Goal: Navigation & Orientation: Find specific page/section

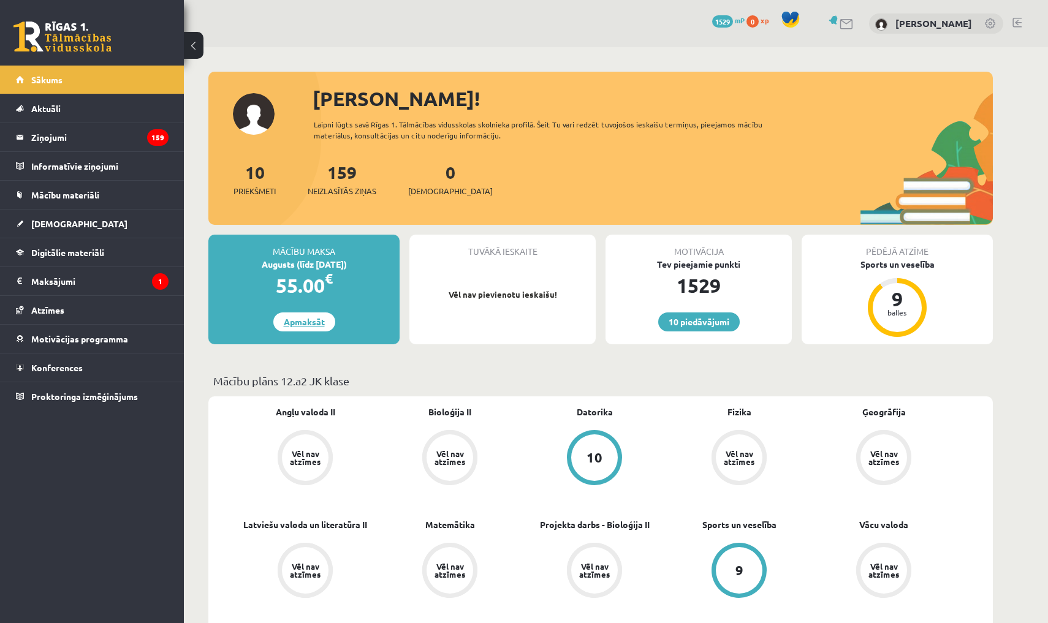
click at [289, 319] on link "Apmaksāt" at bounding box center [304, 322] width 62 height 19
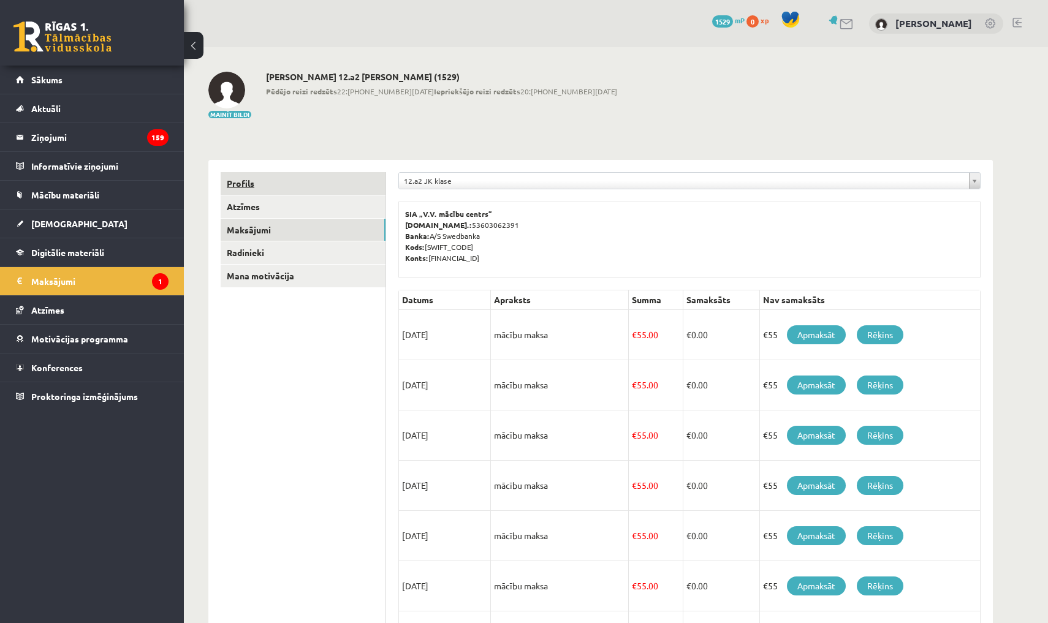
click at [327, 188] on link "Profils" at bounding box center [303, 183] width 165 height 23
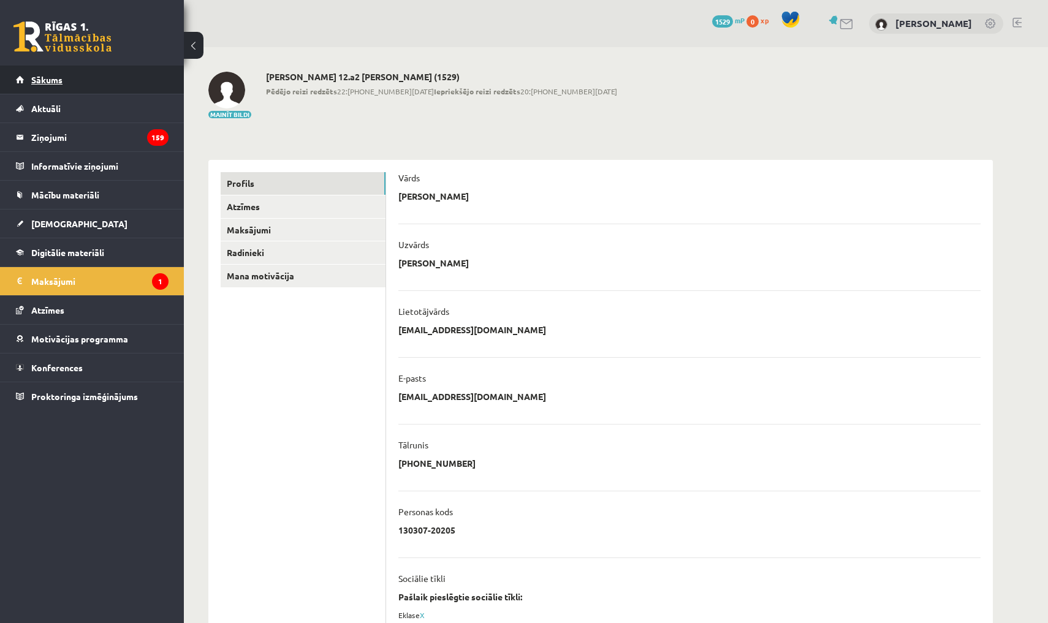
click at [144, 82] on link "Sākums" at bounding box center [92, 80] width 153 height 28
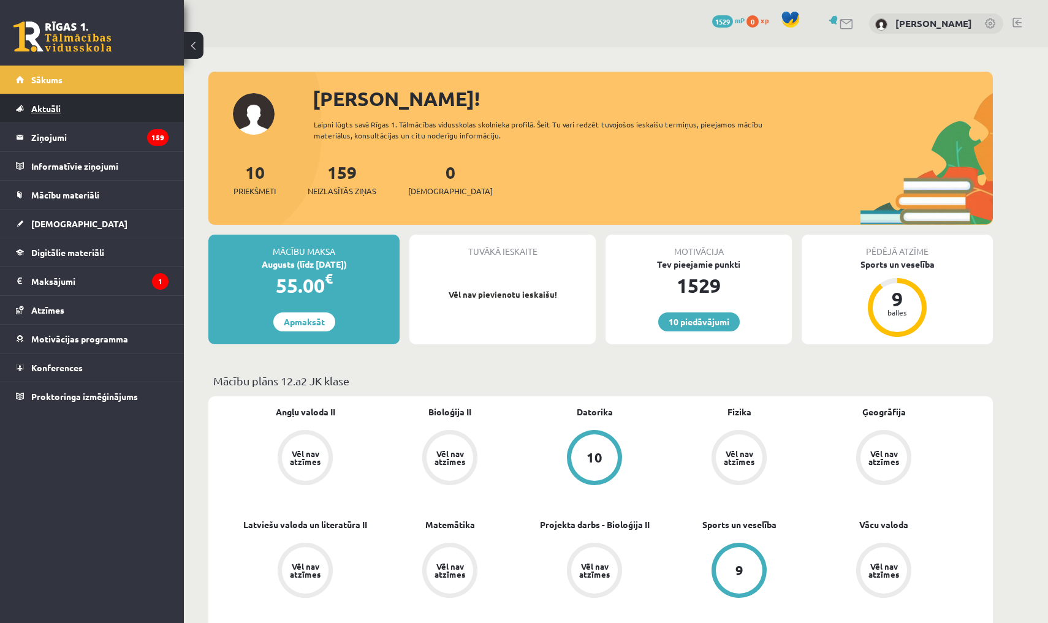
click at [118, 115] on link "Aktuāli" at bounding box center [92, 108] width 153 height 28
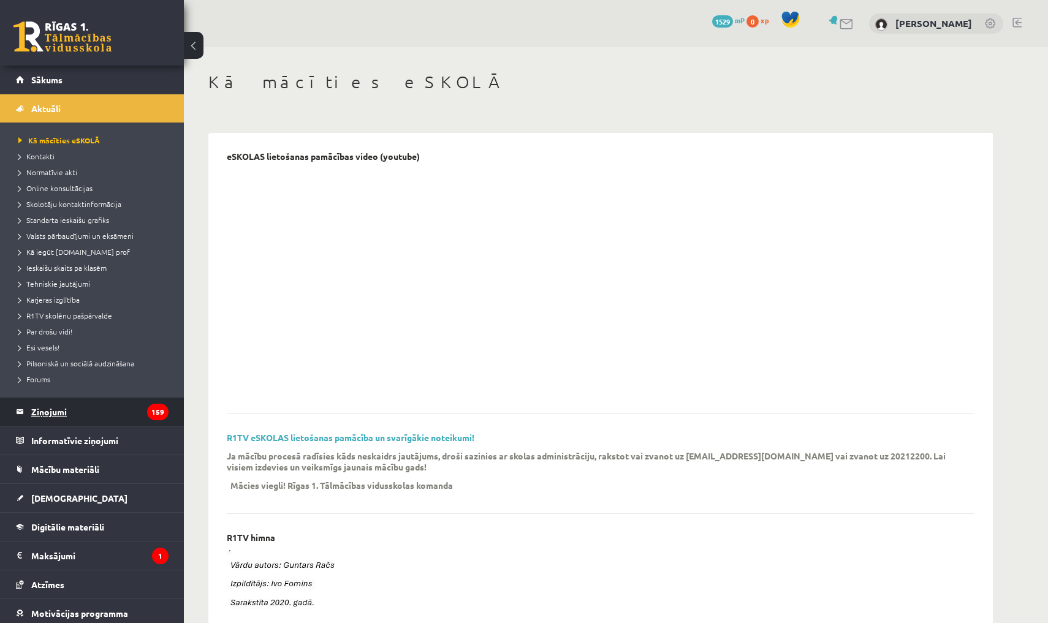
click at [121, 422] on legend "Ziņojumi 159" at bounding box center [99, 412] width 137 height 28
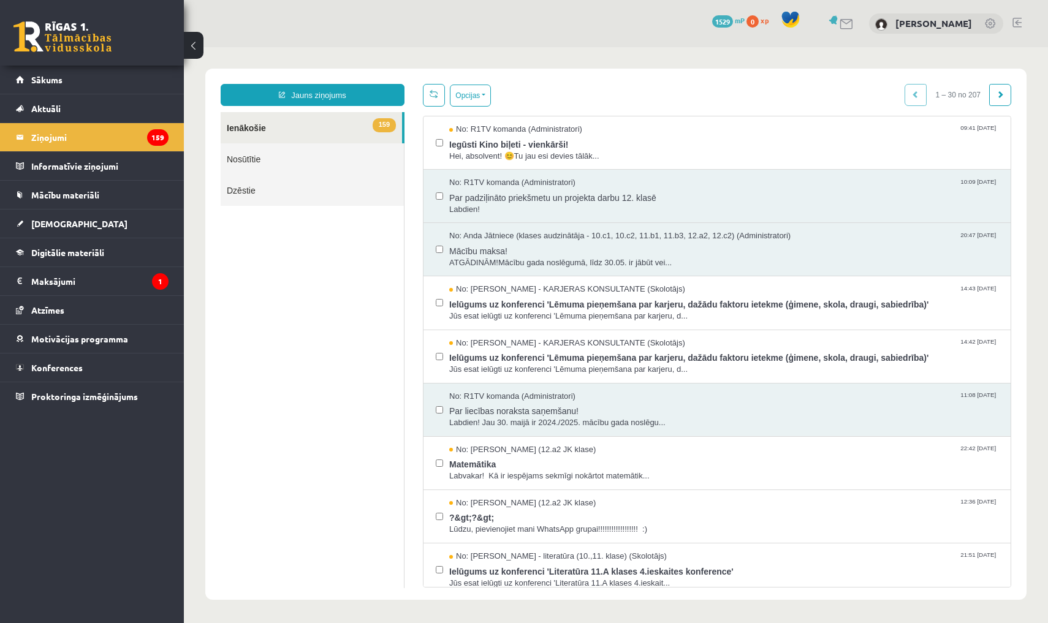
click at [67, 36] on link at bounding box center [62, 36] width 98 height 31
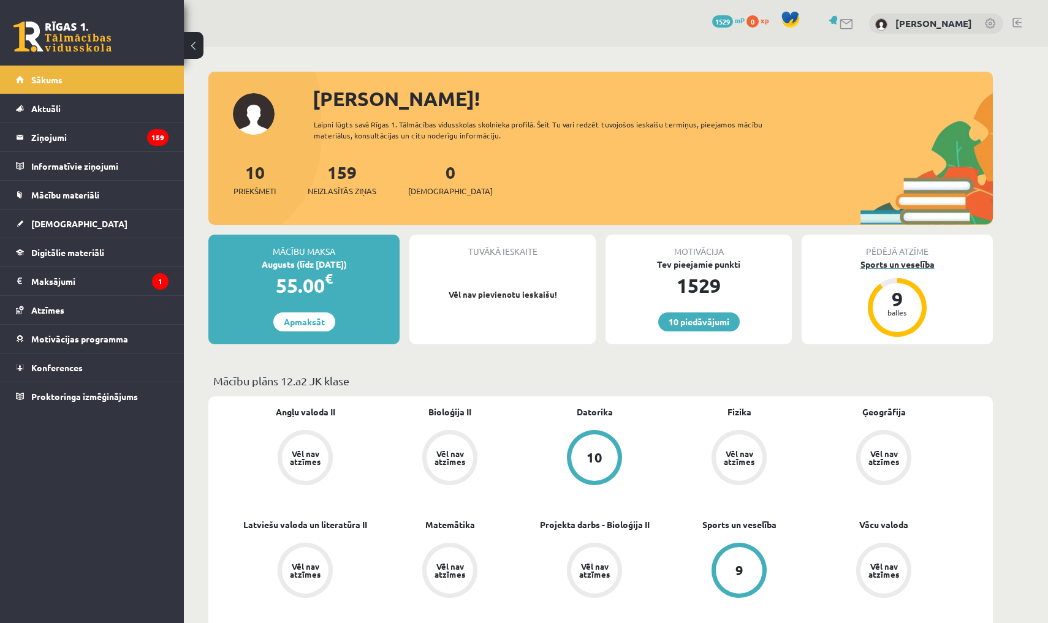
click at [894, 304] on div "9" at bounding box center [897, 299] width 37 height 20
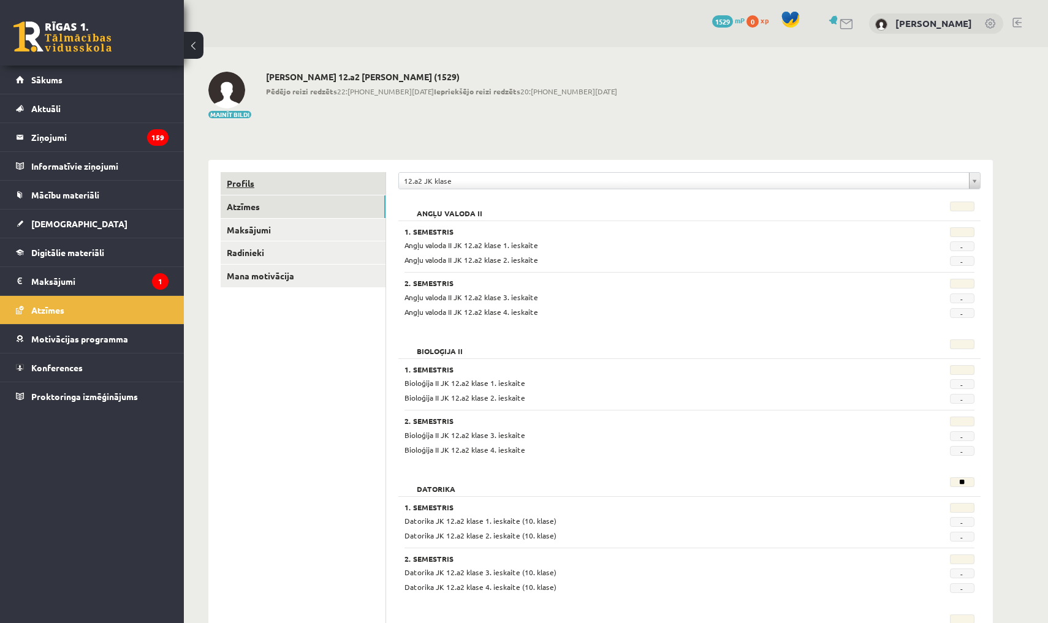
click at [299, 188] on link "Profils" at bounding box center [303, 183] width 165 height 23
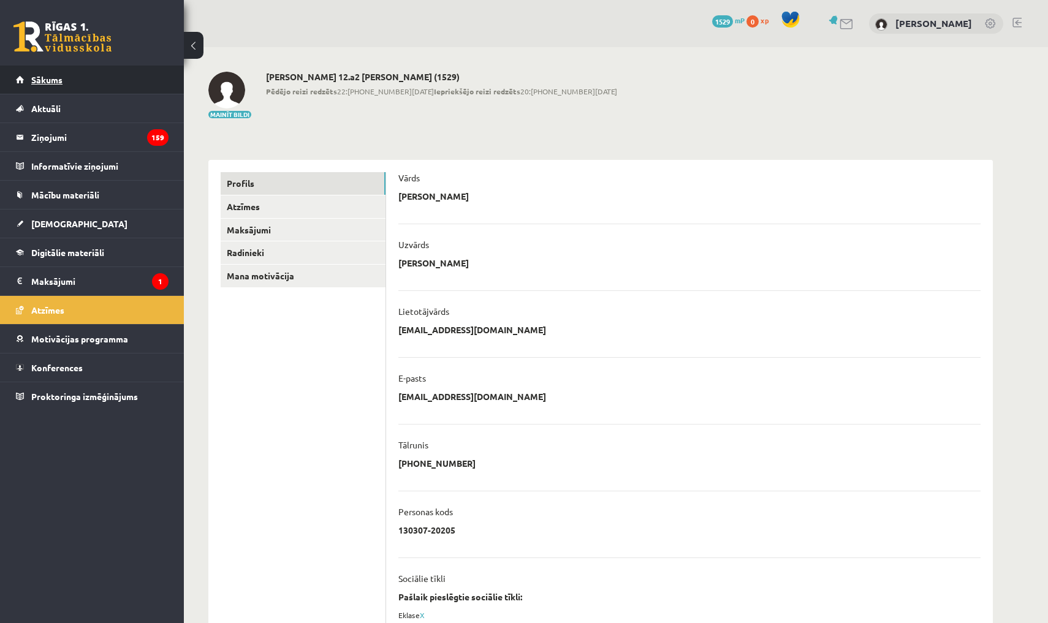
click at [104, 89] on link "Sākums" at bounding box center [92, 80] width 153 height 28
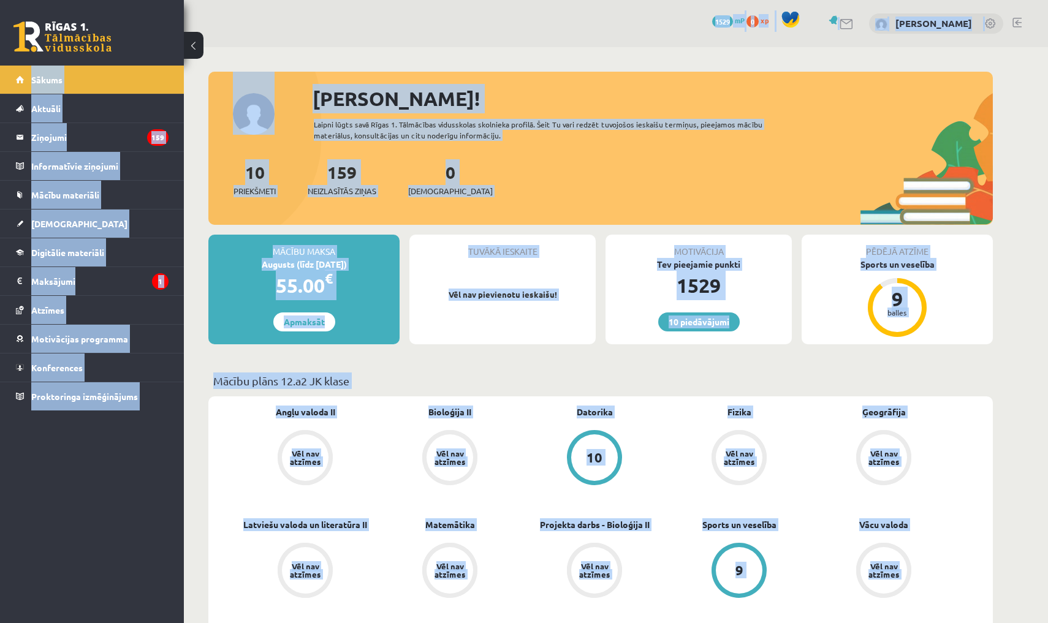
drag, startPoint x: 225, startPoint y: 507, endPoint x: 482, endPoint y: 170, distance: 423.7
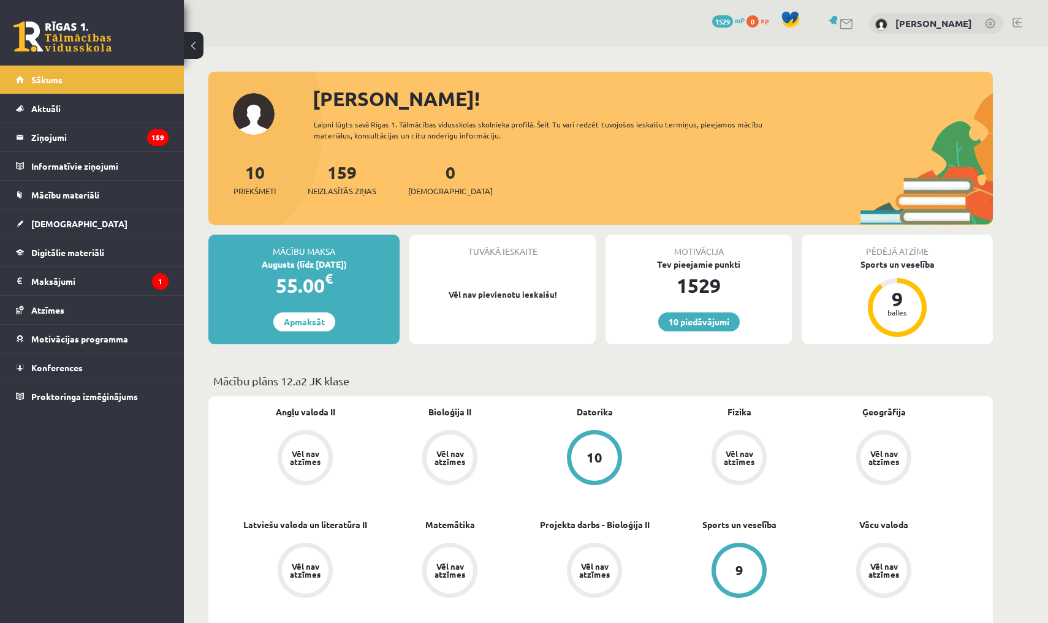
drag, startPoint x: 307, startPoint y: 91, endPoint x: 401, endPoint y: 440, distance: 361.2
click at [431, 481] on div "Vēl nav atzīmes" at bounding box center [449, 457] width 55 height 55
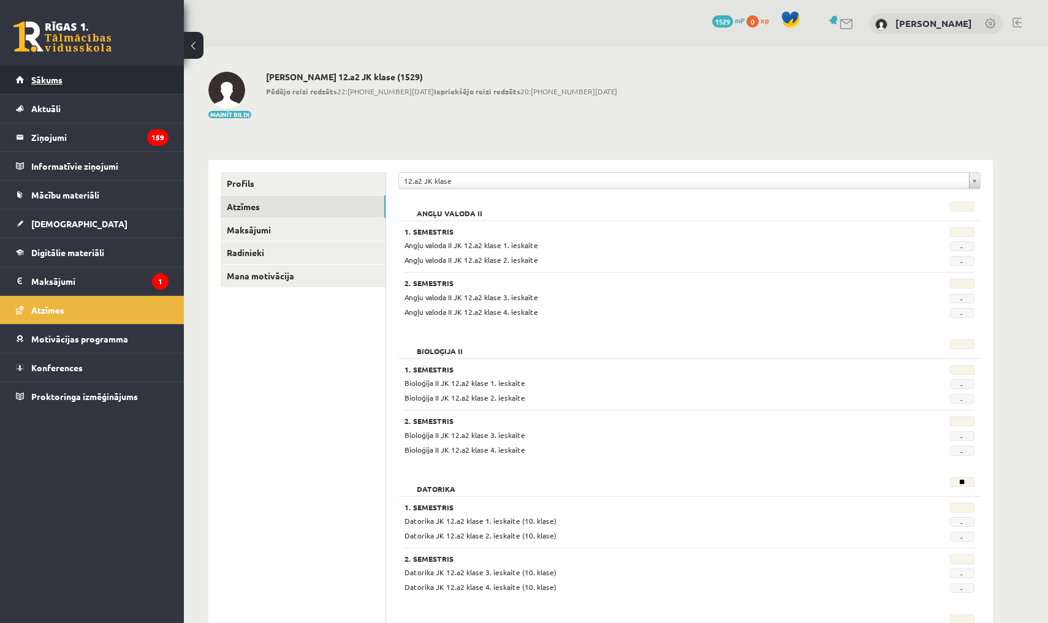
click at [102, 68] on link "Sākums" at bounding box center [92, 80] width 153 height 28
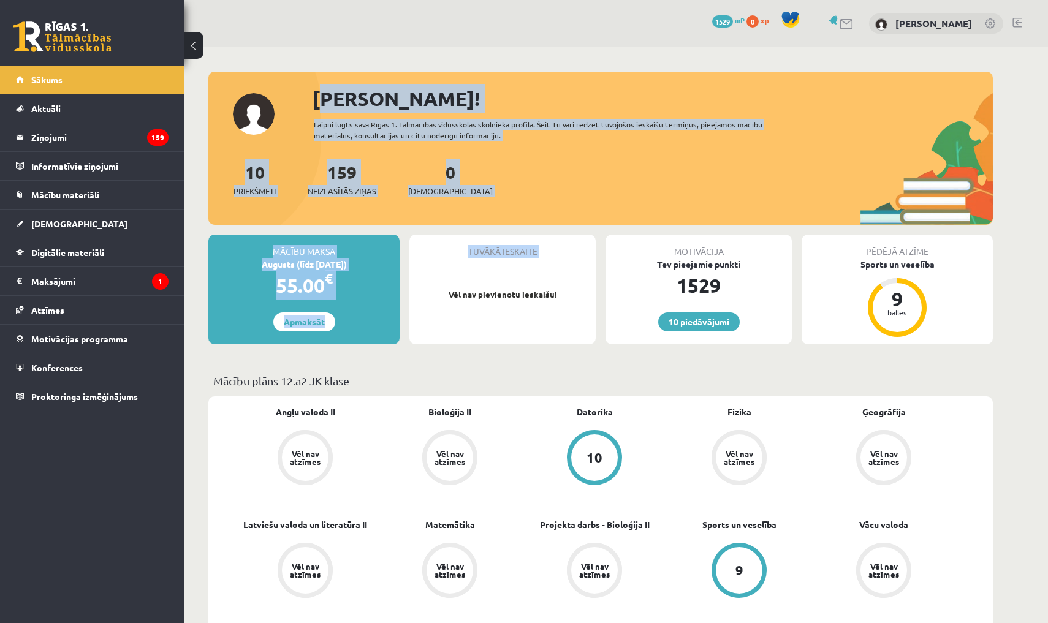
drag, startPoint x: 309, startPoint y: 96, endPoint x: 406, endPoint y: 283, distance: 211.0
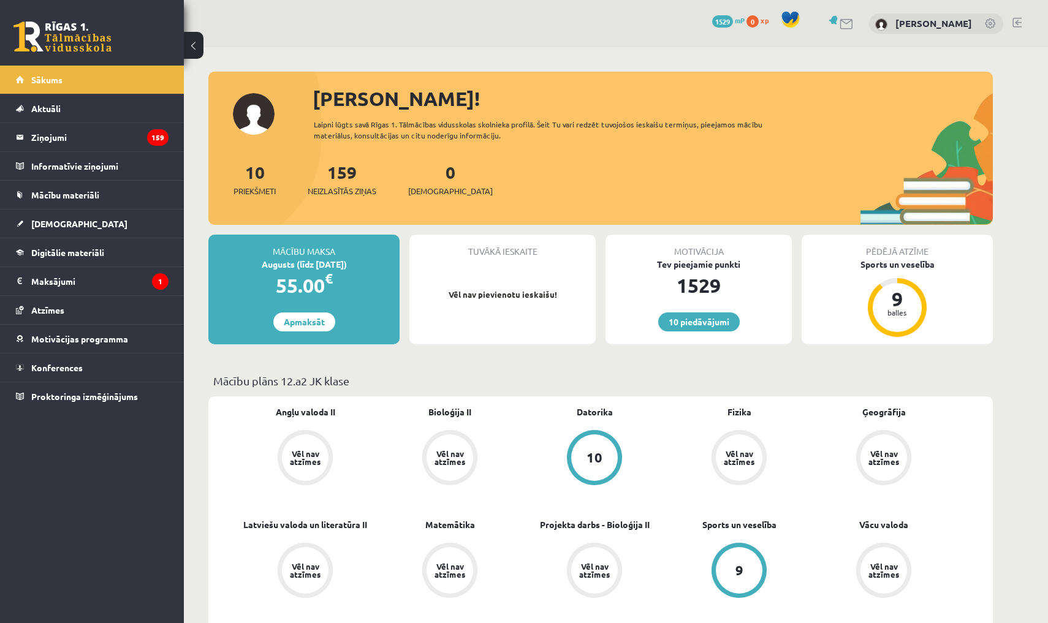
click at [410, 351] on div "Mācību maksa Augusts (līdz 15.08.25) 55.00 € Apmaksāt Tuvākā ieskaite Vēl nav p…" at bounding box center [600, 295] width 784 height 120
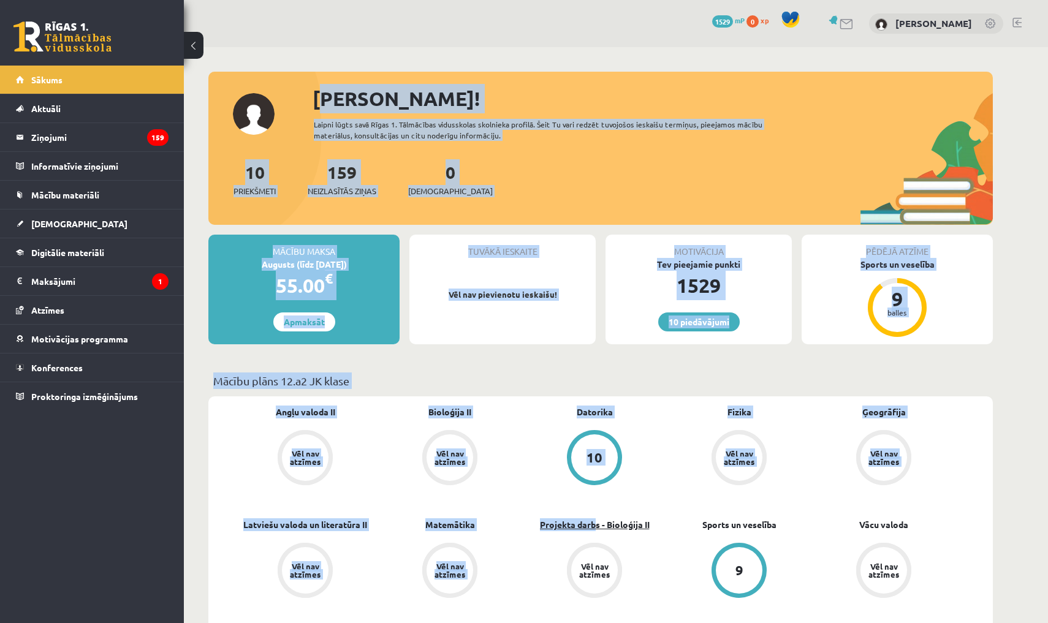
drag, startPoint x: 314, startPoint y: 101, endPoint x: 595, endPoint y: 524, distance: 507.9
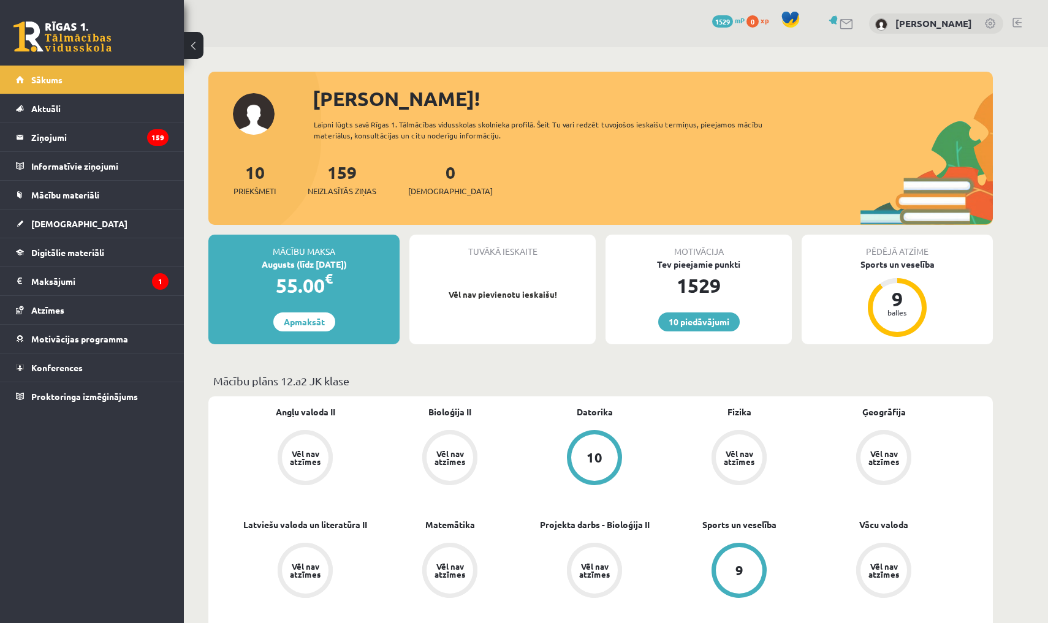
click at [783, 534] on div "Sports un veselība 9" at bounding box center [739, 559] width 145 height 82
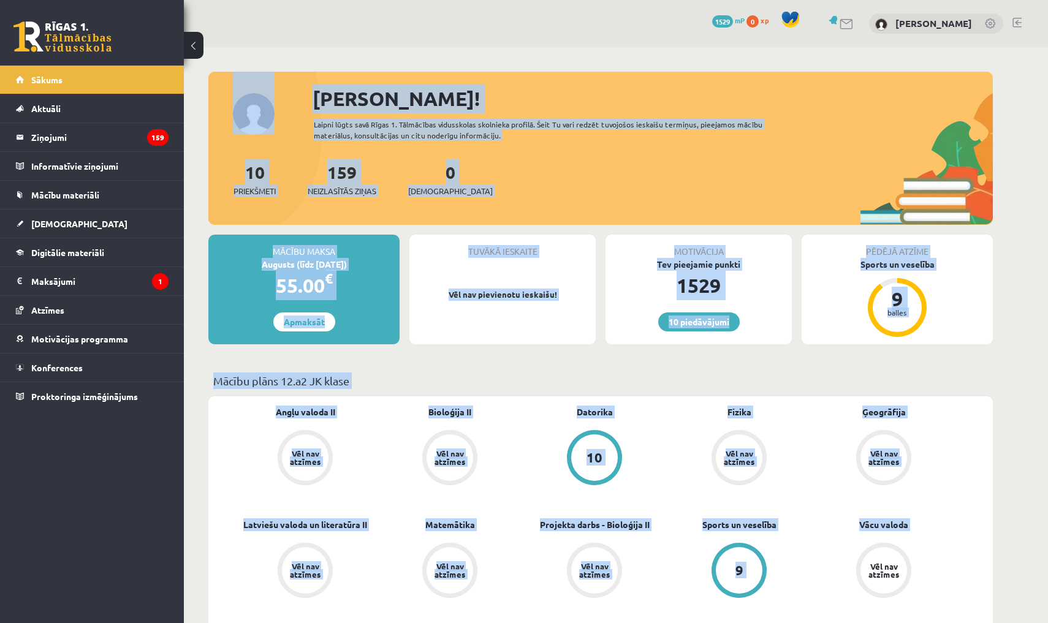
drag, startPoint x: 947, startPoint y: 523, endPoint x: 187, endPoint y: 72, distance: 883.7
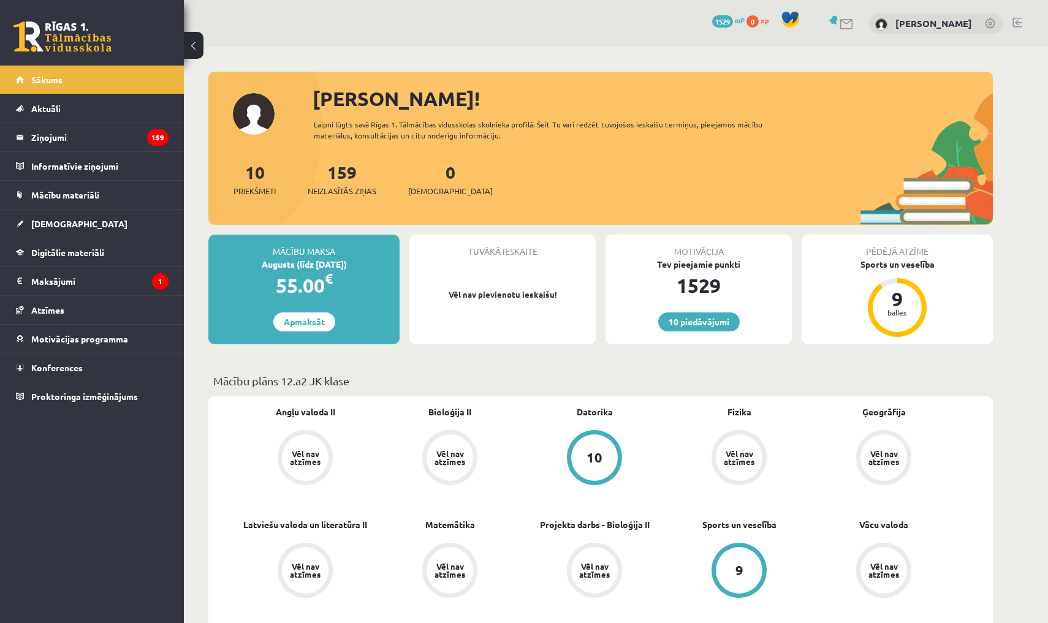
drag, startPoint x: 256, startPoint y: 81, endPoint x: 275, endPoint y: 80, distance: 18.4
click at [275, 80] on div at bounding box center [600, 78] width 784 height 12
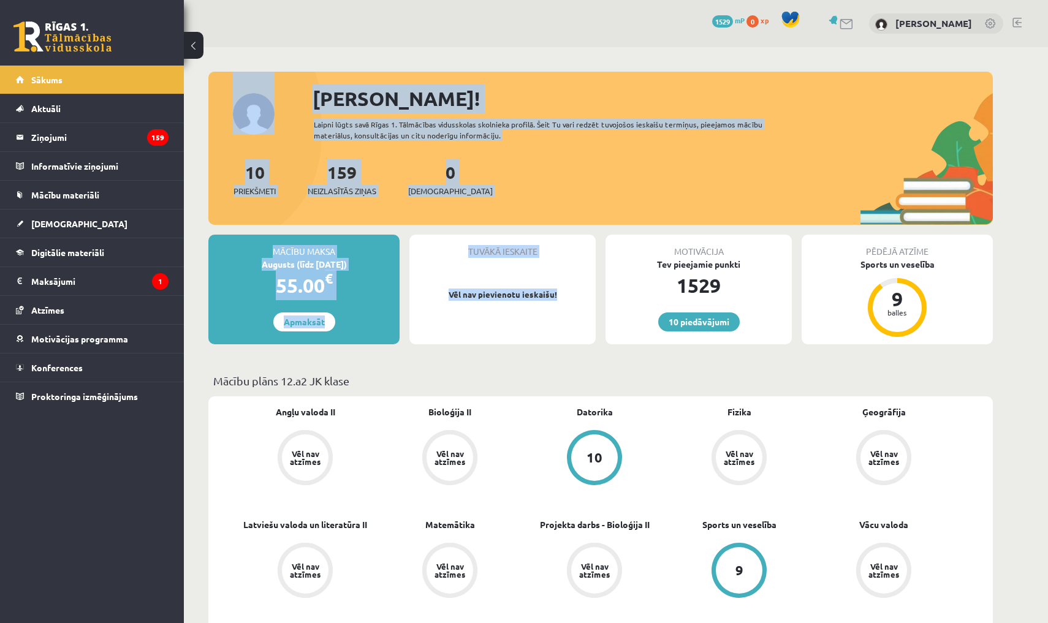
drag, startPoint x: 277, startPoint y: 79, endPoint x: 517, endPoint y: 500, distance: 484.4
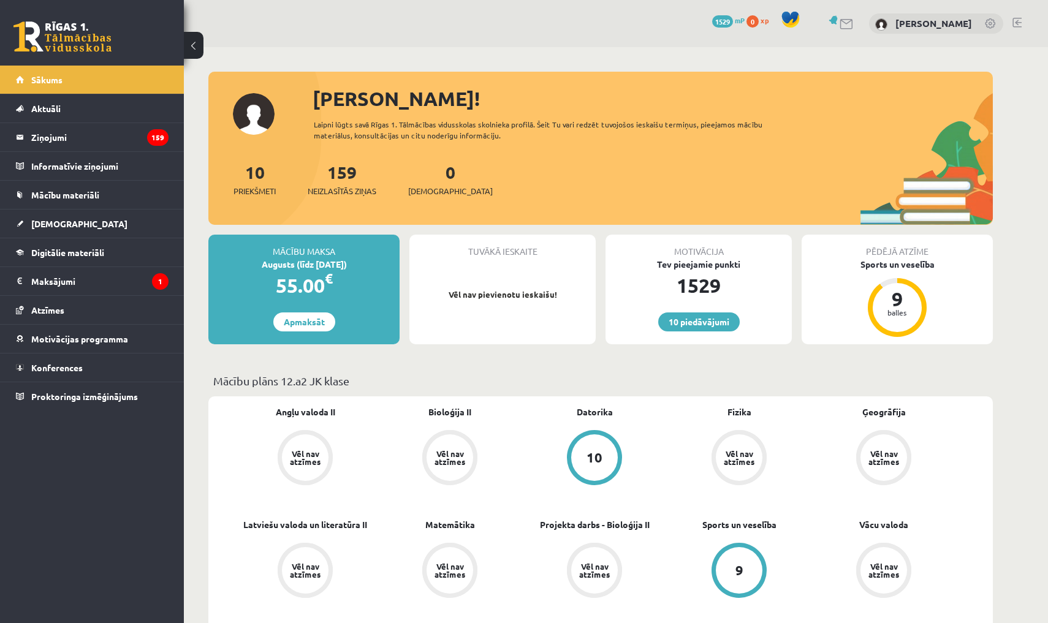
click at [963, 313] on div "Pēdējā atzīme Sports un veselība 9 balles" at bounding box center [897, 290] width 191 height 110
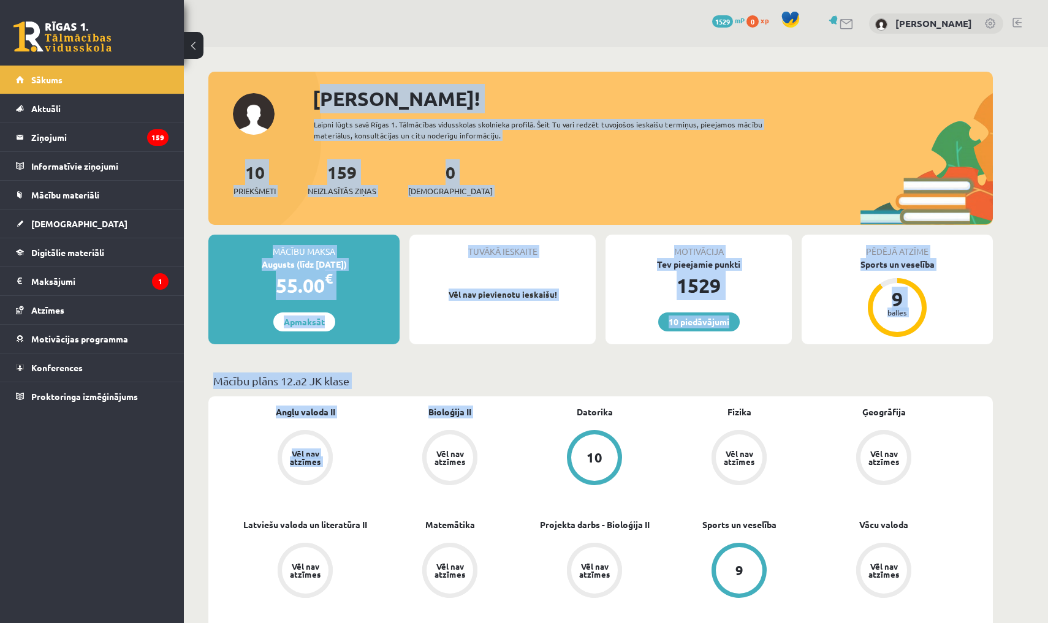
drag, startPoint x: 306, startPoint y: 97, endPoint x: 396, endPoint y: 409, distance: 324.7
click at [525, 479] on link "10" at bounding box center [594, 459] width 145 height 58
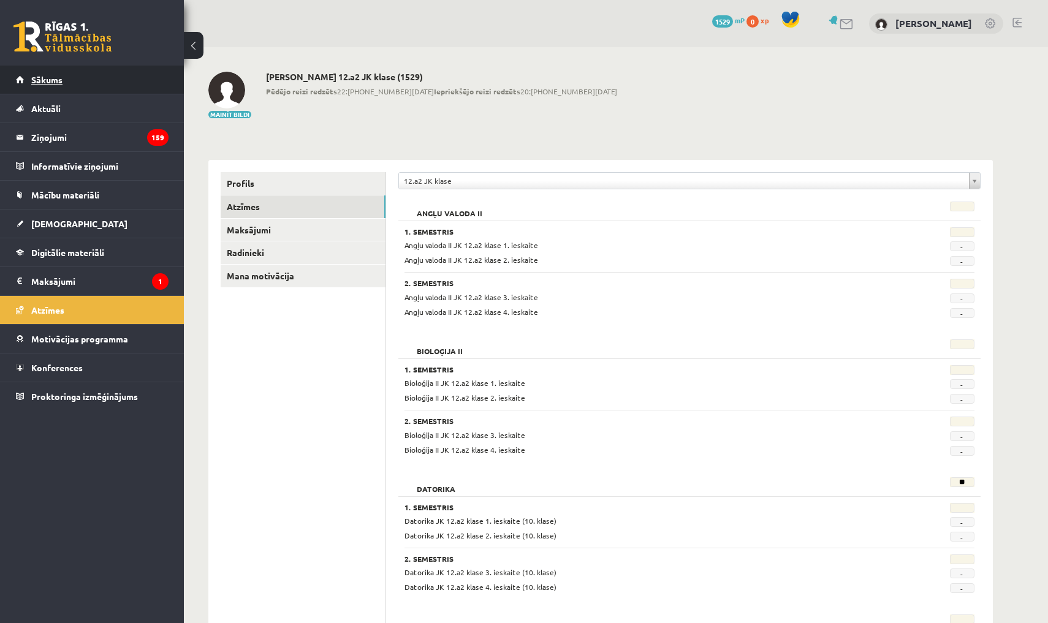
click at [101, 83] on link "Sākums" at bounding box center [92, 80] width 153 height 28
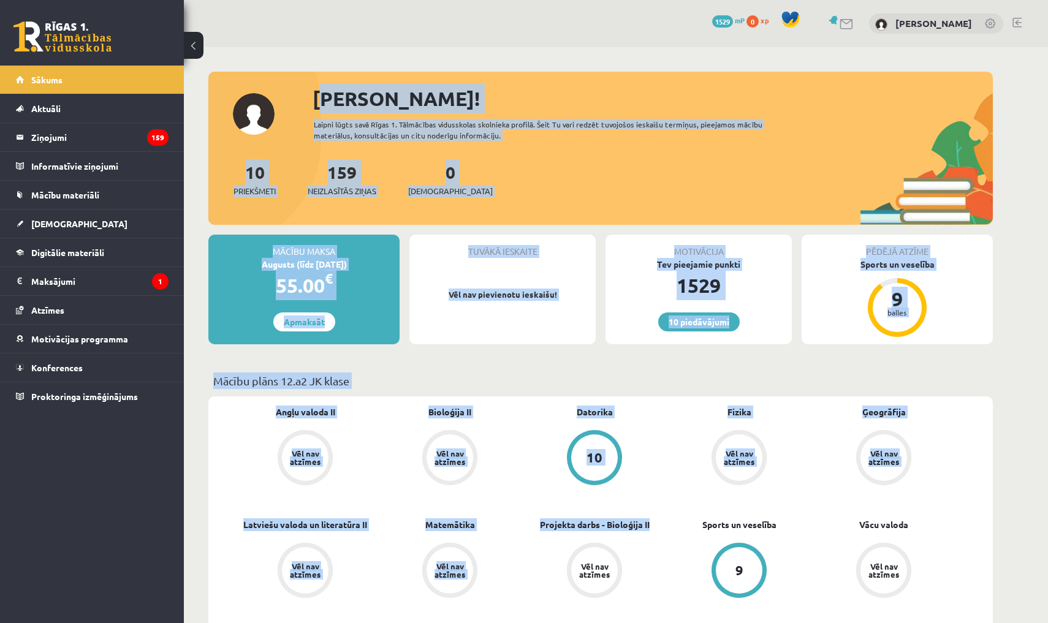
drag, startPoint x: 313, startPoint y: 94, endPoint x: 612, endPoint y: 536, distance: 533.9
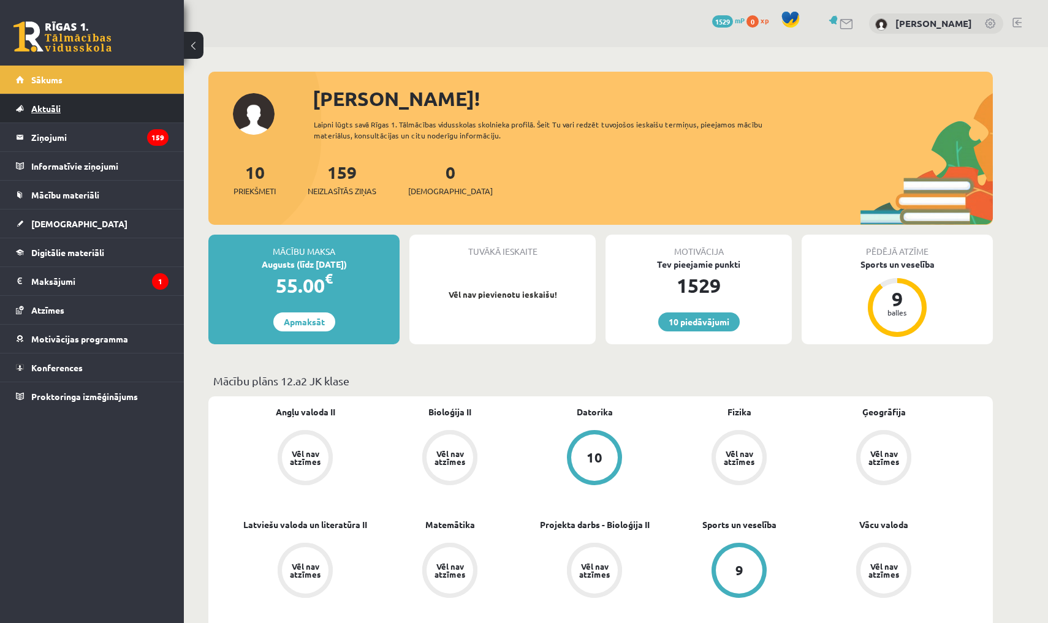
click at [135, 115] on link "Aktuāli" at bounding box center [92, 108] width 153 height 28
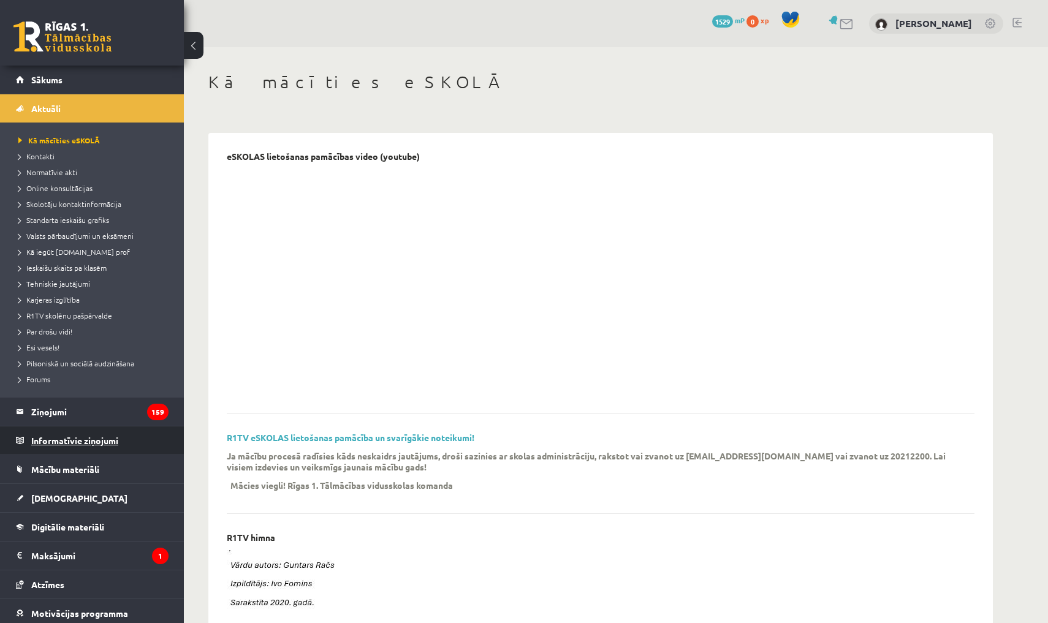
click at [139, 431] on legend "Informatīvie ziņojumi 0" at bounding box center [99, 441] width 137 height 28
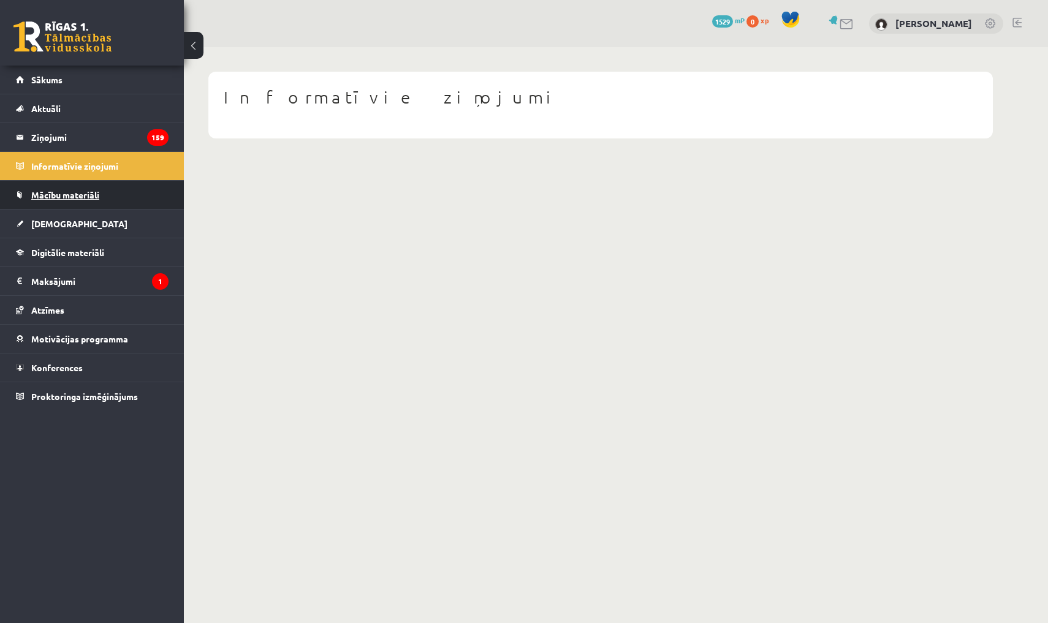
click at [110, 194] on link "Mācību materiāli" at bounding box center [92, 195] width 153 height 28
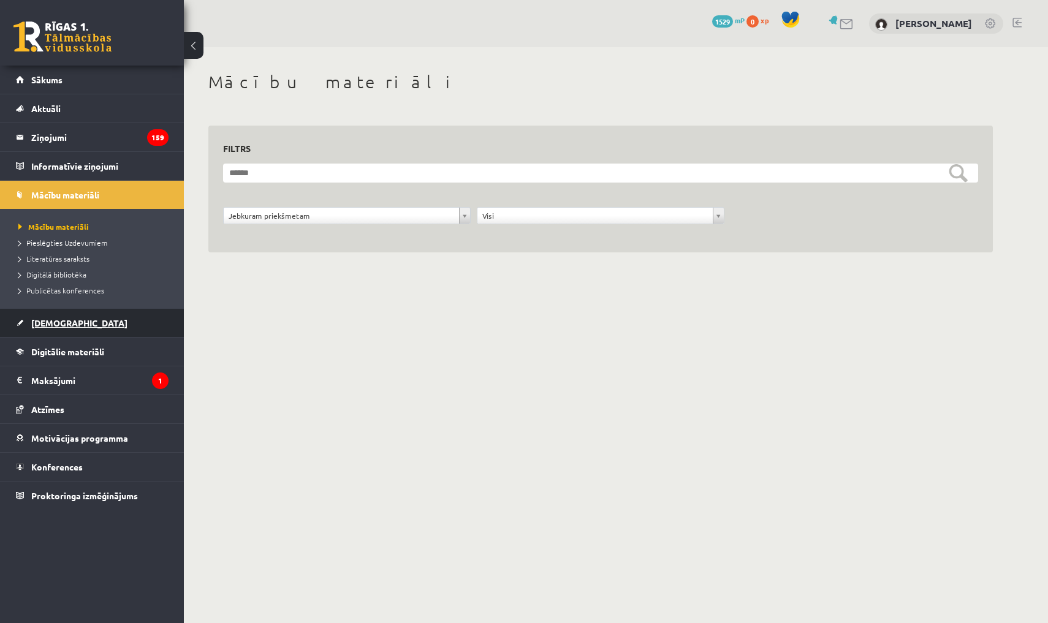
click at [89, 336] on link "[DEMOGRAPHIC_DATA]" at bounding box center [92, 323] width 153 height 28
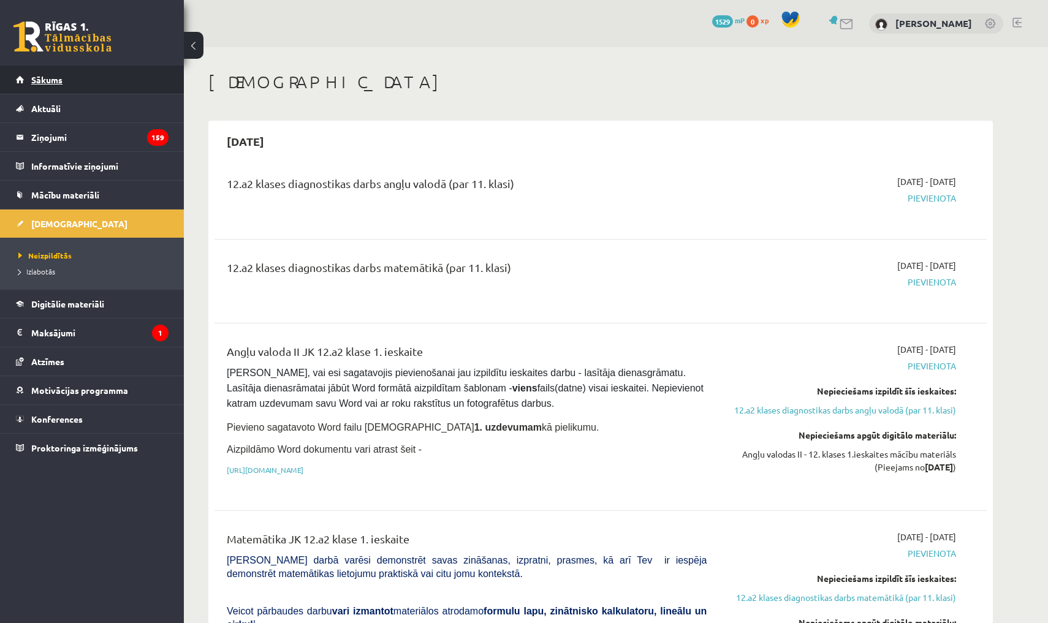
click at [65, 71] on link "Sākums" at bounding box center [92, 80] width 153 height 28
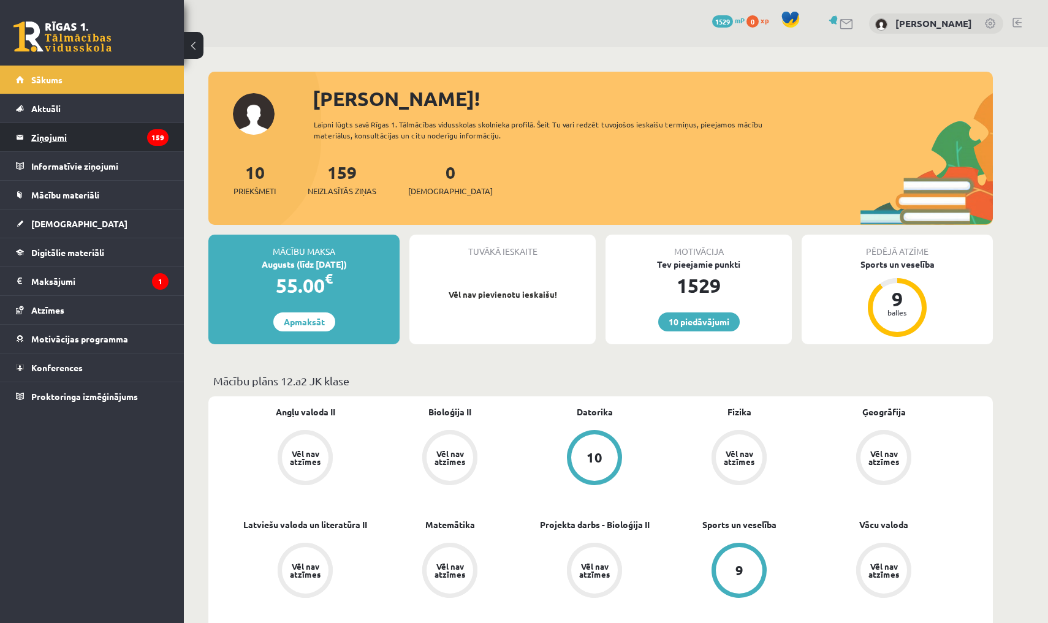
click at [90, 134] on legend "Ziņojumi 159" at bounding box center [99, 137] width 137 height 28
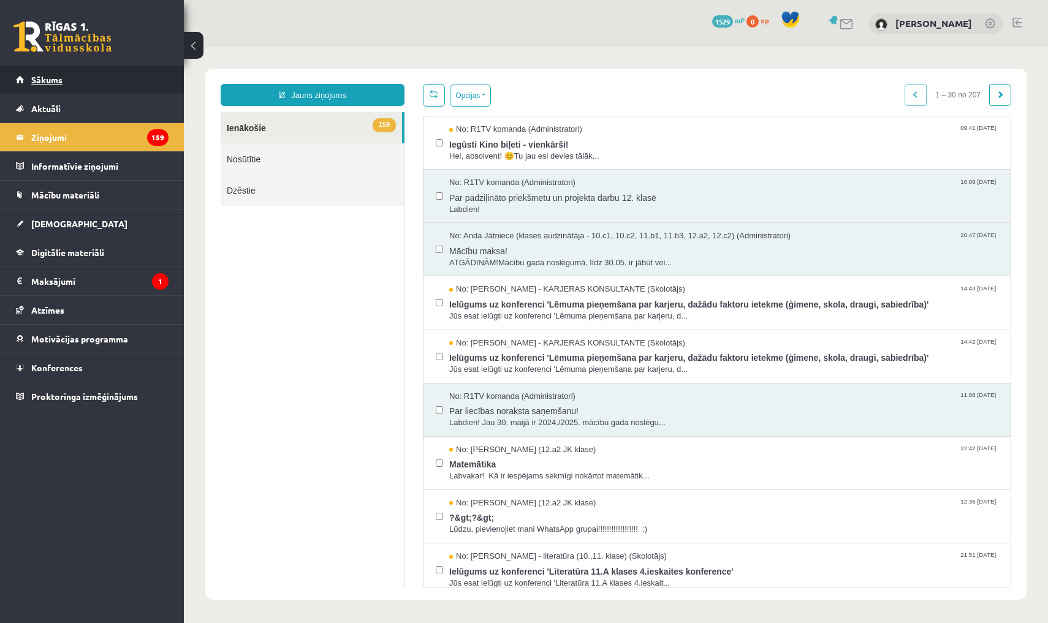
click at [90, 70] on link "Sākums" at bounding box center [92, 80] width 153 height 28
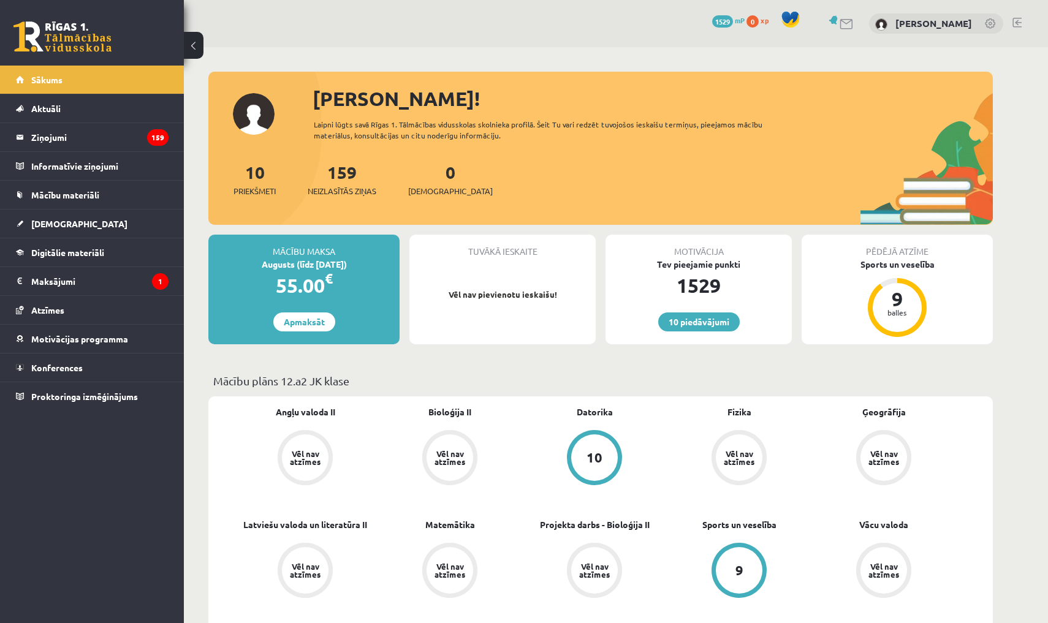
click at [200, 37] on button at bounding box center [194, 45] width 20 height 27
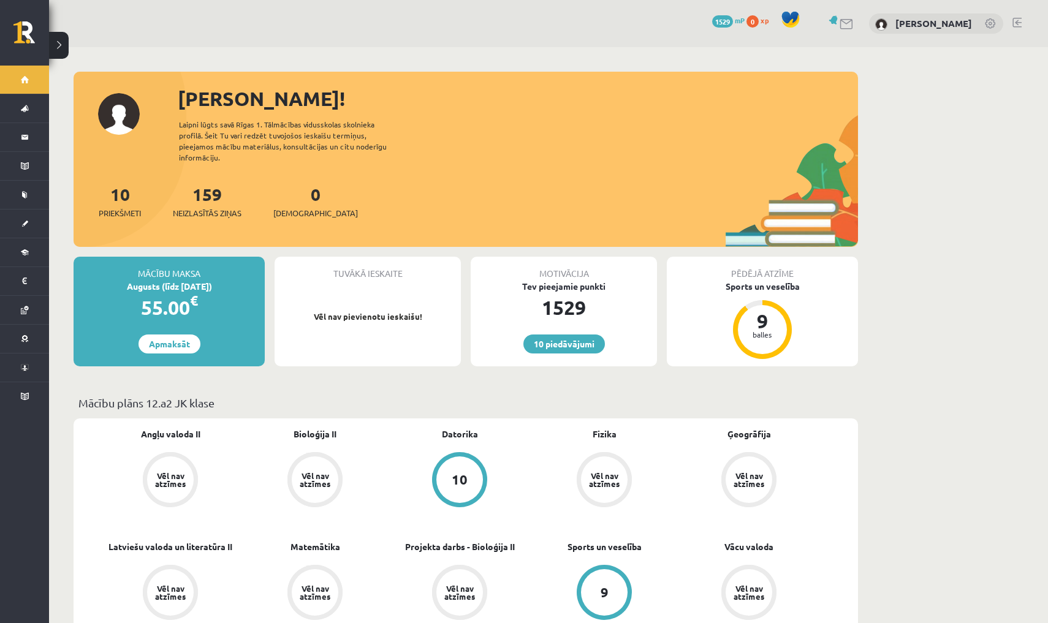
click at [59, 49] on button at bounding box center [59, 45] width 20 height 27
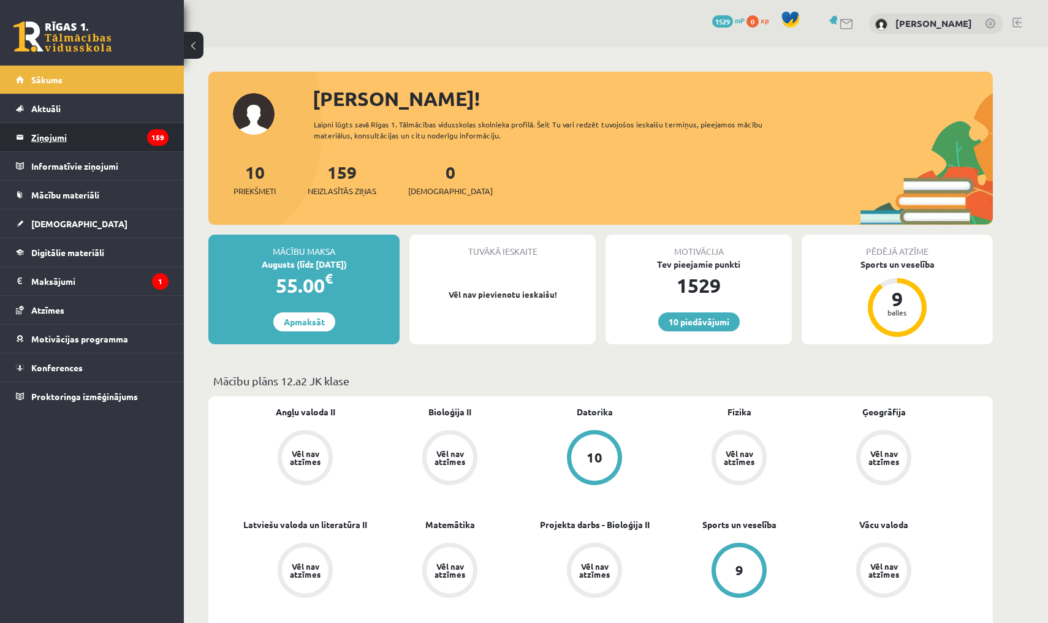
click at [98, 143] on legend "Ziņojumi 159" at bounding box center [99, 137] width 137 height 28
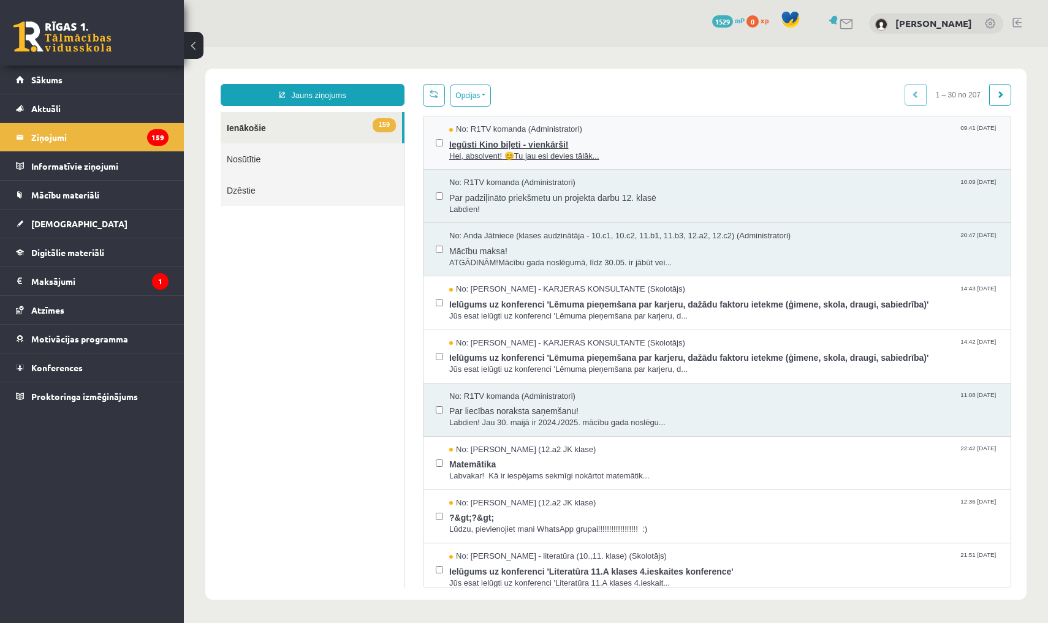
click at [522, 138] on span "Iegūsti Kino biļeti - vienkārši!" at bounding box center [723, 142] width 549 height 15
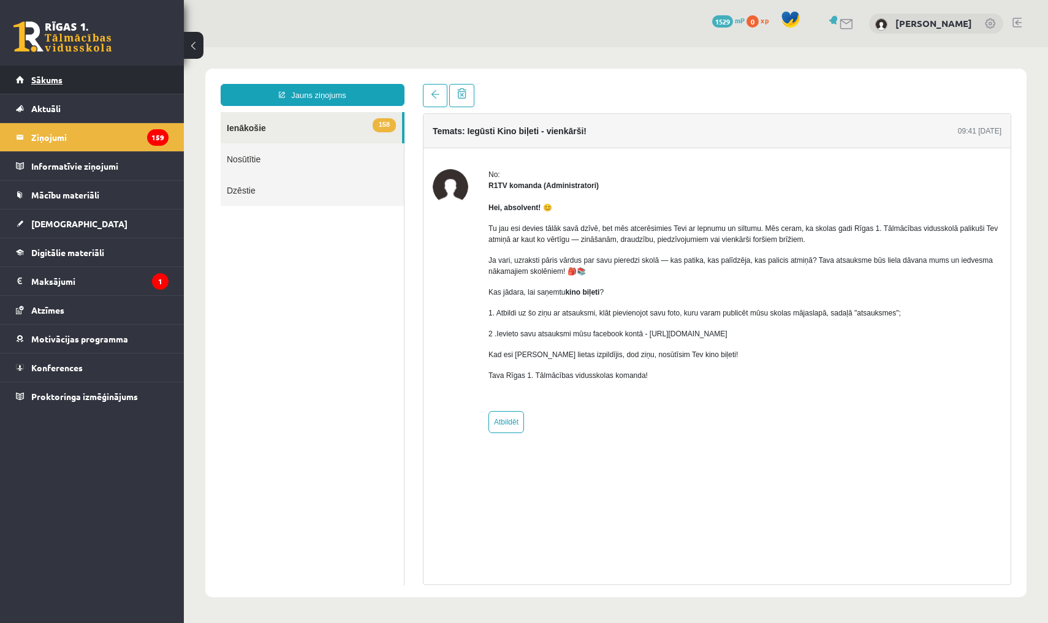
click at [114, 90] on link "Sākums" at bounding box center [92, 80] width 153 height 28
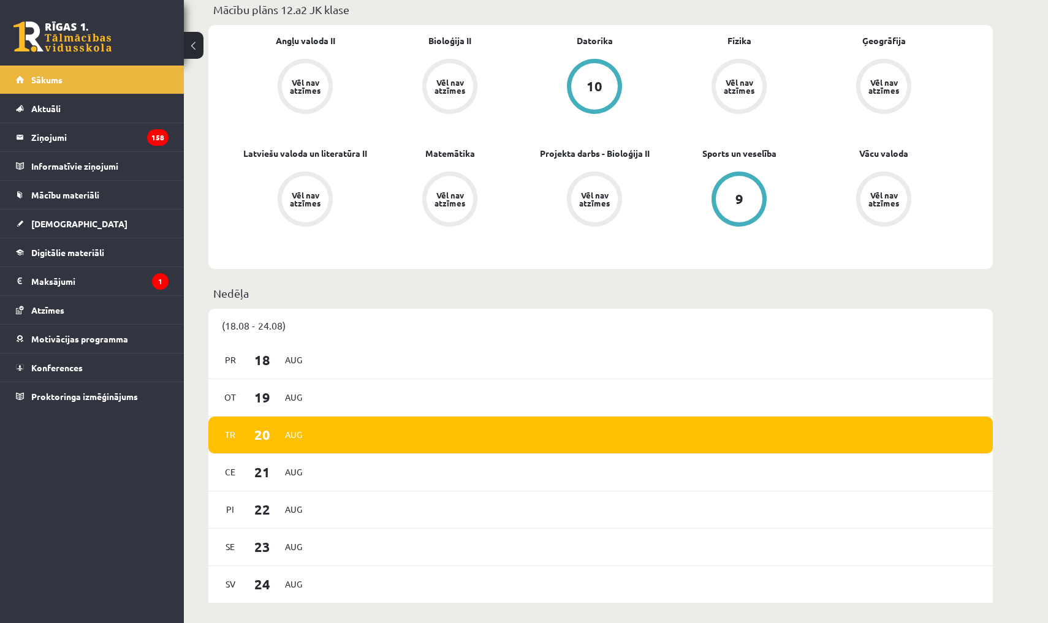
scroll to position [374, 0]
